Goal: Task Accomplishment & Management: Complete application form

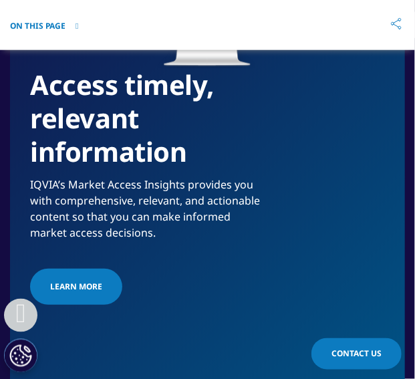
scroll to position [2495, 0]
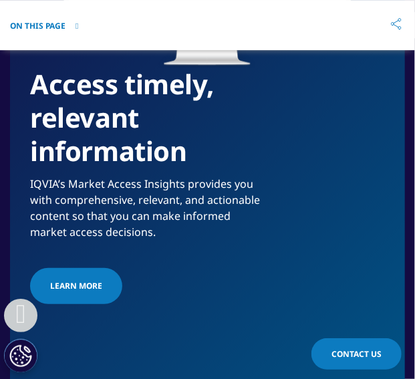
click at [352, 335] on div "Access timely, relevant information IQVIA’s Market Access Insights provides you…" at bounding box center [207, 113] width 395 height 602
click at [360, 355] on span "Contact Us" at bounding box center [357, 353] width 50 height 11
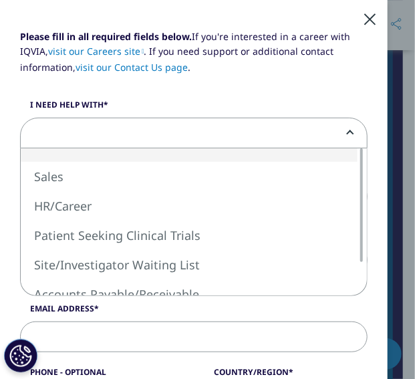
click at [193, 138] on span at bounding box center [194, 133] width 346 height 31
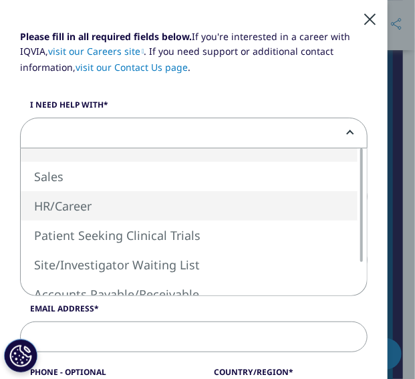
select select "HR Career"
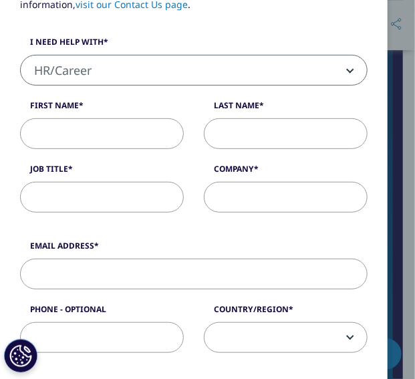
scroll to position [60, 0]
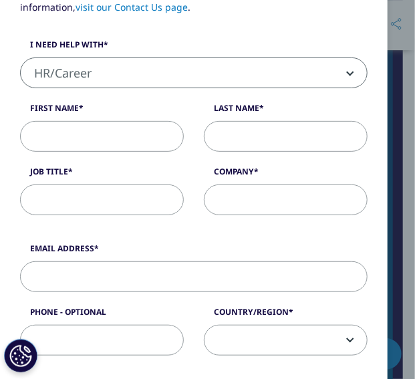
click at [140, 158] on div "Please fill in all required fields below. If you're interested in a career with…" at bounding box center [194, 99] width 368 height 260
click at [117, 145] on input "First Name" at bounding box center [102, 136] width 164 height 31
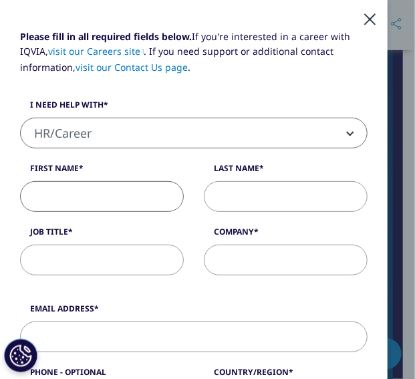
scroll to position [2322, 0]
click at [372, 18] on div at bounding box center [369, 18] width 15 height 37
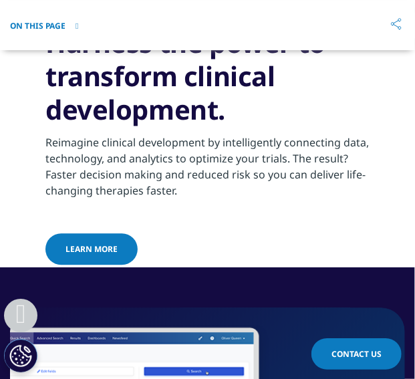
scroll to position [2058, 0]
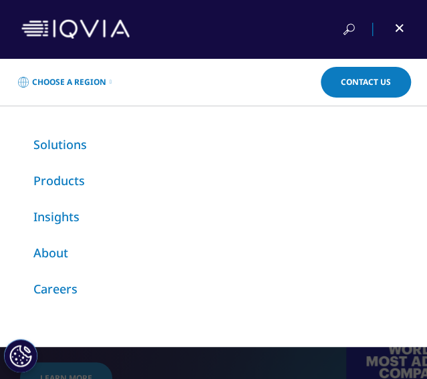
click at [57, 92] on link "Choose a Region" at bounding box center [65, 82] width 98 height 27
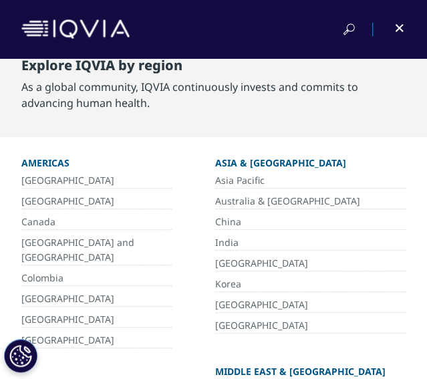
scroll to position [91, 0]
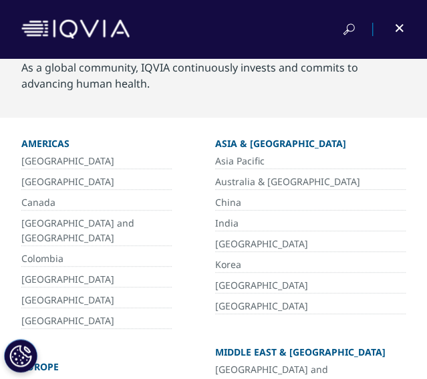
click at [122, 198] on link "Canada" at bounding box center [96, 202] width 150 height 15
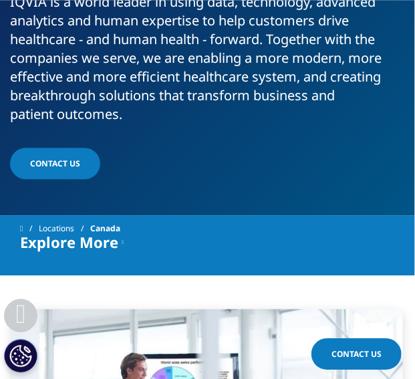
scroll to position [483, 0]
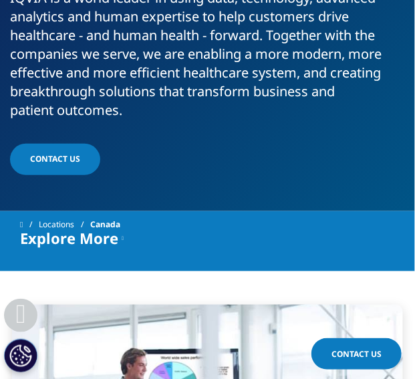
click at [112, 235] on span "Explore More" at bounding box center [69, 237] width 98 height 13
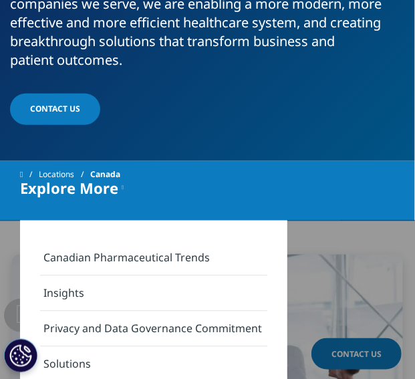
scroll to position [570, 0]
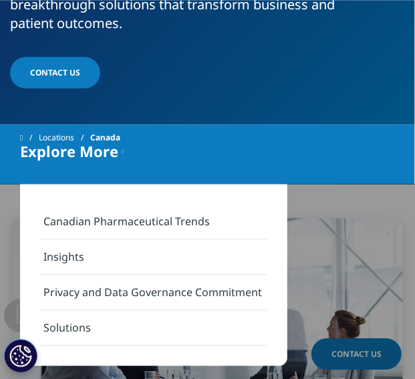
click at [110, 225] on link "Canadian Pharmaceutical Trends" at bounding box center [153, 221] width 227 height 35
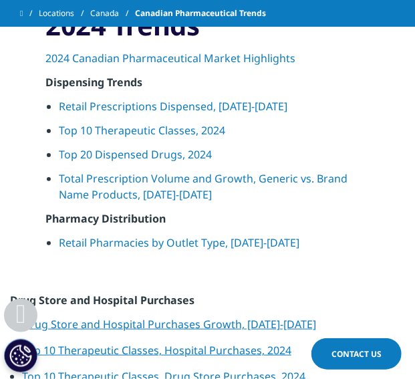
scroll to position [1233, 0]
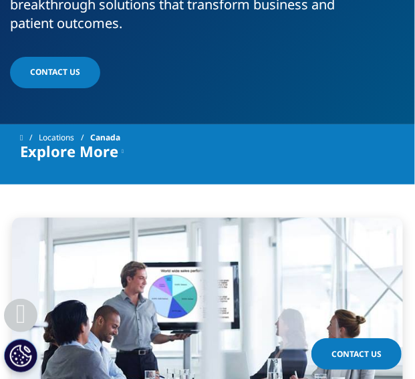
scroll to position [601, 0]
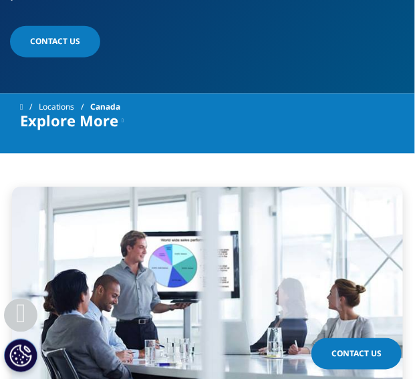
click at [108, 122] on span "Explore More" at bounding box center [69, 120] width 98 height 13
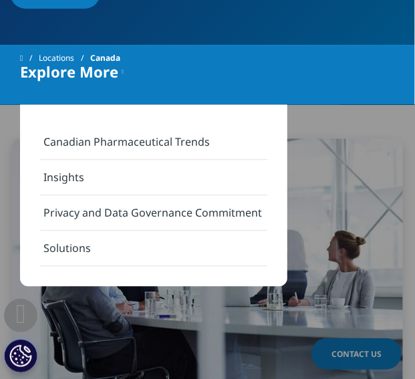
scroll to position [650, 0]
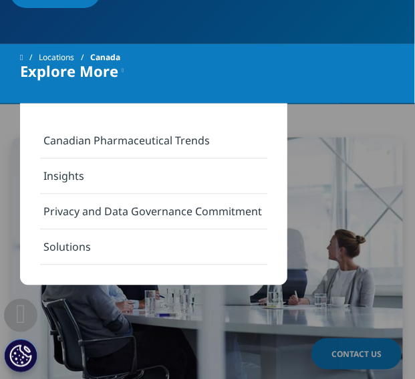
click at [347, 263] on img at bounding box center [207, 263] width 391 height 250
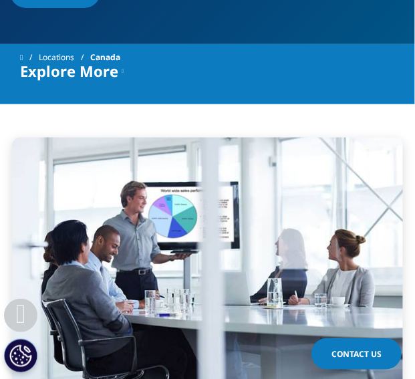
click at [374, 363] on link "Contact Us" at bounding box center [357, 353] width 90 height 31
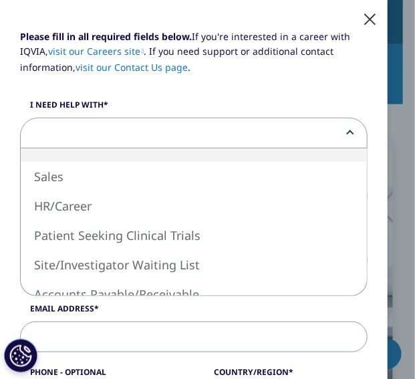
click at [287, 128] on span at bounding box center [194, 133] width 346 height 31
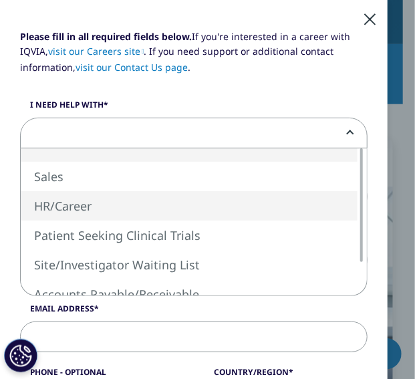
select select "HR Career"
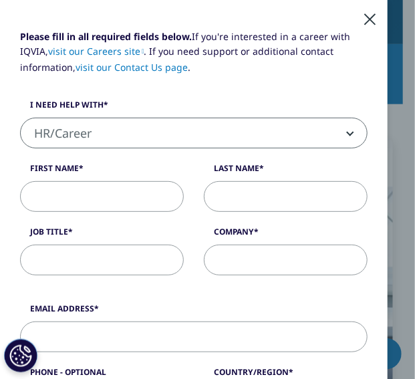
click at [136, 193] on input "First Name" at bounding box center [102, 196] width 164 height 31
type input "Rim"
click at [314, 205] on input "Last Name" at bounding box center [286, 196] width 164 height 31
type input "El kassaby"
click at [165, 261] on input "Job Title" at bounding box center [102, 260] width 164 height 31
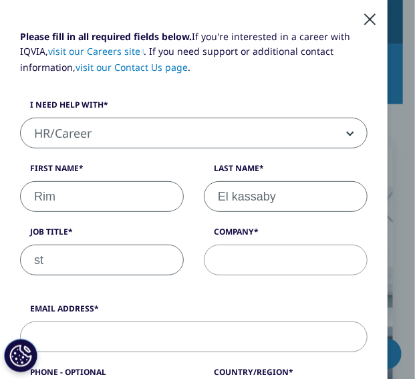
type input "s"
type input "study"
click at [227, 263] on input "Company" at bounding box center [286, 260] width 164 height 31
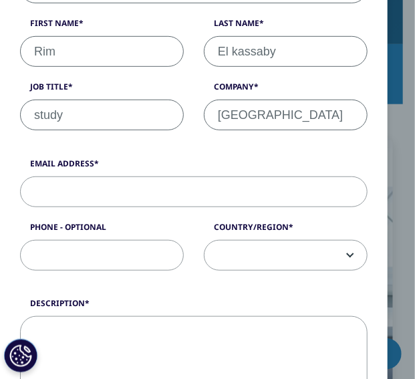
type input "university of montreal"
click at [150, 190] on input "Email Address" at bounding box center [194, 191] width 348 height 31
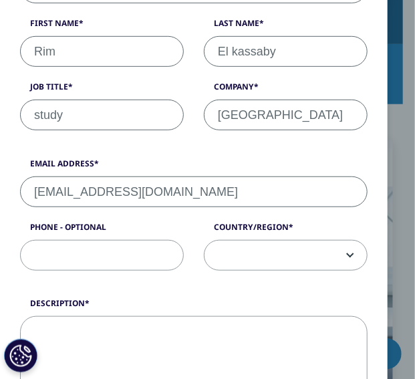
type input "rim.elka@yahoo.com"
click at [153, 249] on input "Phone - Optional" at bounding box center [102, 255] width 164 height 31
type input "14384481079"
click at [264, 241] on span at bounding box center [286, 256] width 162 height 31
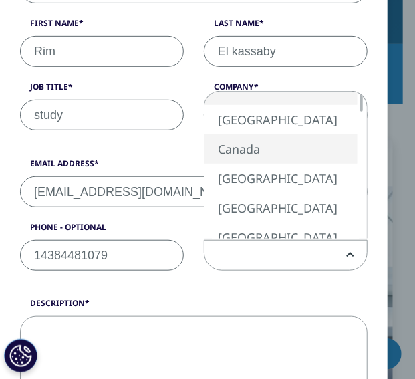
select select "Canada"
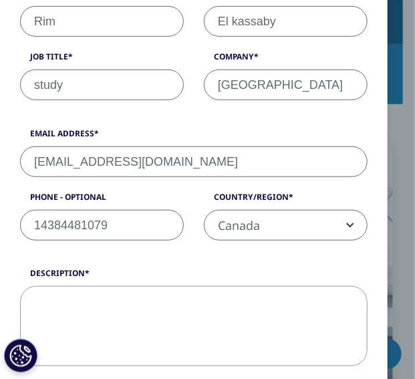
scroll to position [183, 0]
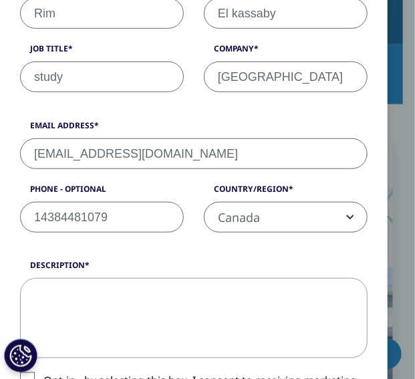
click at [41, 220] on input "14384481079" at bounding box center [102, 217] width 164 height 31
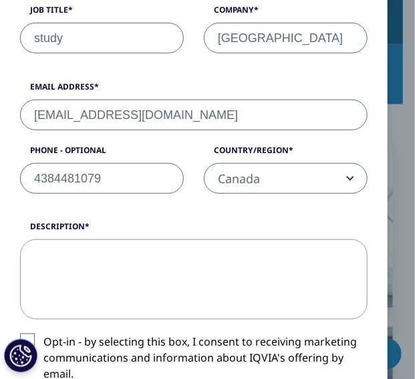
type input "4384481079"
click at [112, 235] on label "Description" at bounding box center [194, 230] width 348 height 19
click at [112, 239] on textarea "Description" at bounding box center [194, 279] width 348 height 80
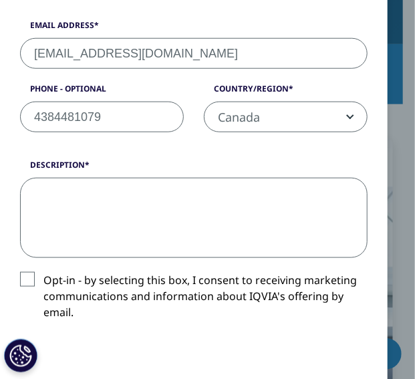
scroll to position [298, 0]
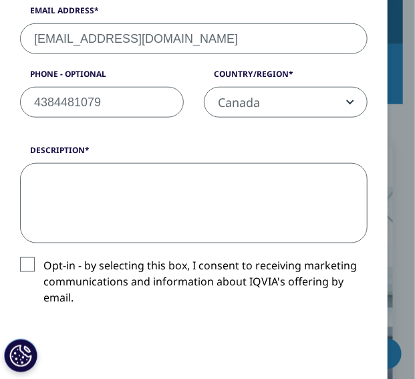
paste textarea "Dear Hiring Manager, I am writing to express my strong interest in pursuing a M…"
type textarea "Dear Hiring Manager, I am writing to express my strong interest in pursuing a M…"
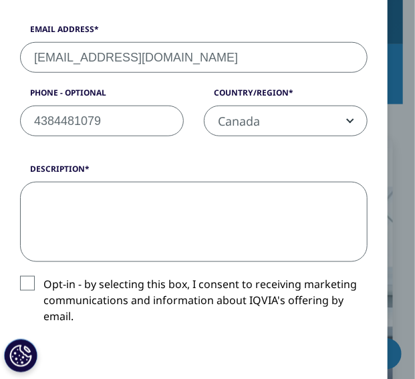
scroll to position [0, 0]
paste textarea "Actuellement étudiante en maîtrise de pharmacologie clinique à l’Université de …"
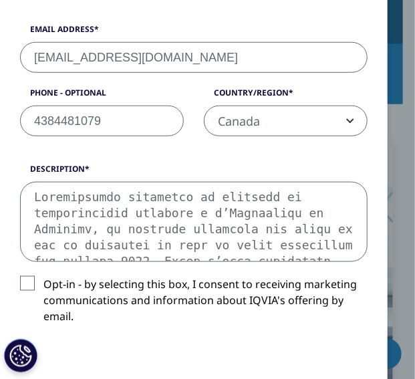
scroll to position [584, 0]
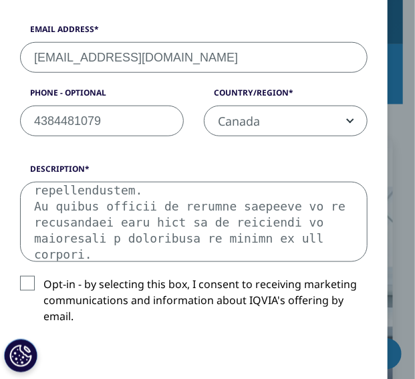
drag, startPoint x: 136, startPoint y: 256, endPoint x: -1, endPoint y: 68, distance: 233.1
click at [20, 182] on textarea "Description" at bounding box center [194, 222] width 348 height 80
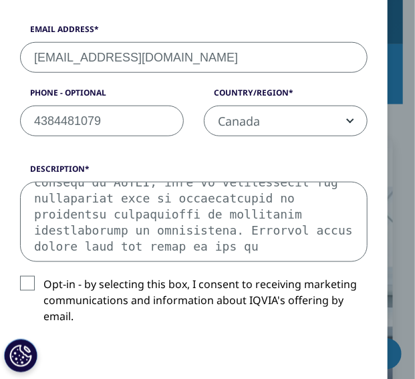
scroll to position [383, 0]
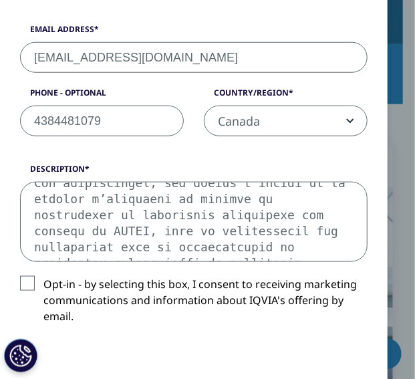
type textarea "Actuellement étudiante en maîtrise de pharmacologie clinique à l’Université de …"
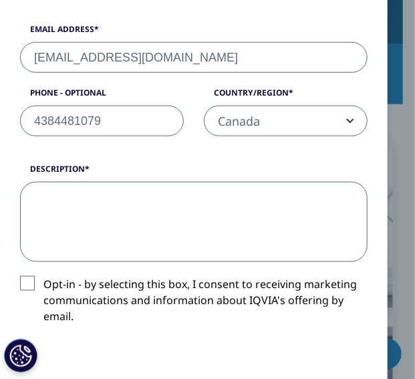
scroll to position [0, 0]
paste textarea "Dear Hiring Manager, I am currently pursuing a Master’s degree in Clinical Phar…"
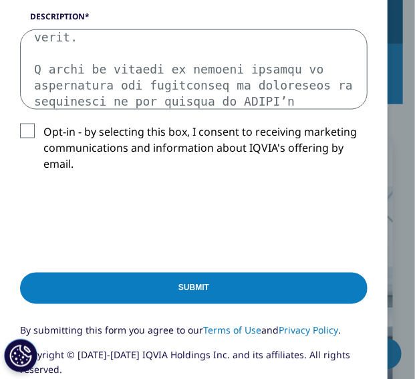
scroll to position [432, 0]
type textarea "Dear Hiring Manager, I am currently pursuing a Master’s degree in Clinical Phar…"
click at [120, 275] on input "Submit" at bounding box center [194, 288] width 348 height 31
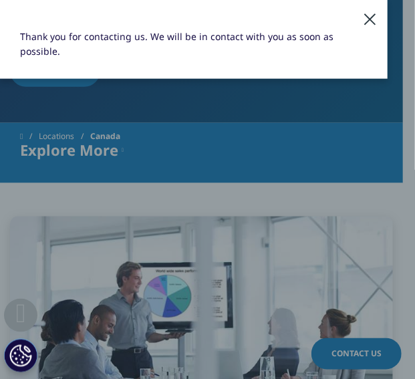
scroll to position [572, 0]
click at [374, 21] on div at bounding box center [369, 18] width 15 height 37
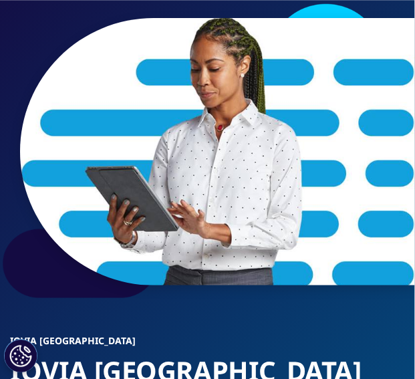
scroll to position [0, 0]
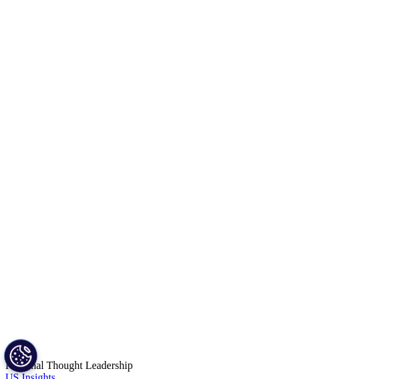
scroll to position [4865, 0]
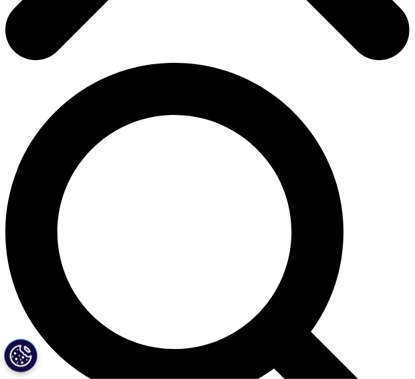
scroll to position [421, 0]
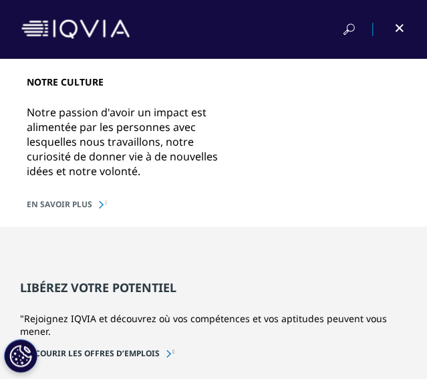
click at [398, 32] on div at bounding box center [391, 29] width 30 height 13
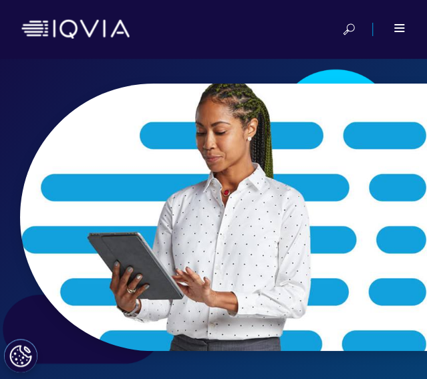
click at [401, 29] on span at bounding box center [399, 27] width 10 height 1
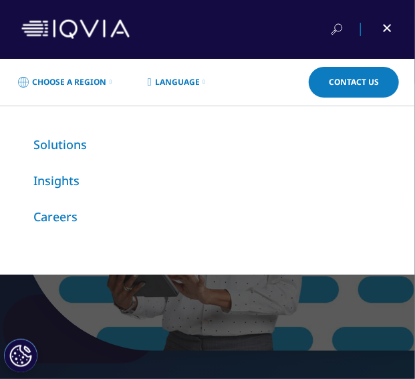
click at [368, 92] on link "Contact Us" at bounding box center [354, 82] width 90 height 31
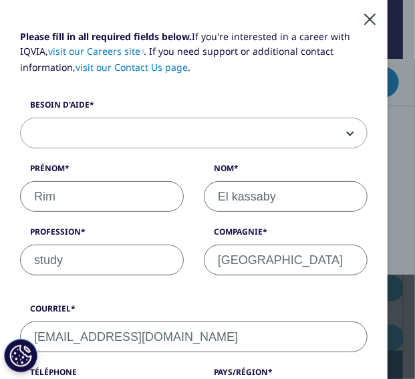
click at [375, 3] on div at bounding box center [369, 18] width 15 height 37
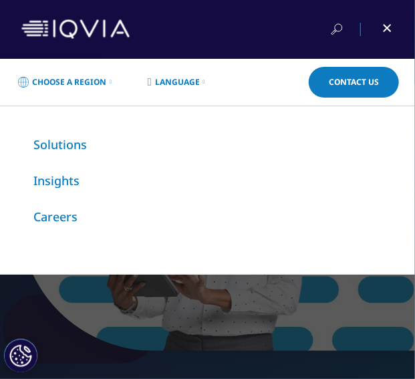
click at [374, 31] on div at bounding box center [379, 29] width 30 height 13
